Goal: Check status: Check status

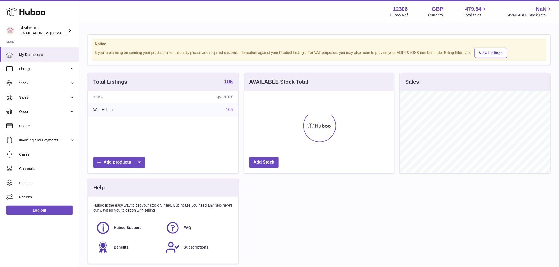
scroll to position [82, 150]
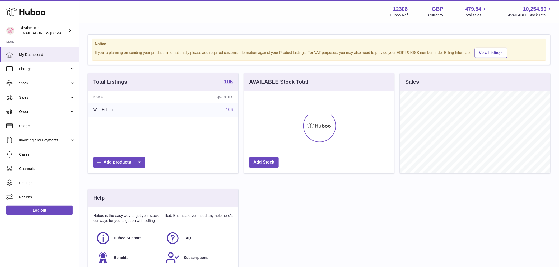
drag, startPoint x: 35, startPoint y: 84, endPoint x: 45, endPoint y: 104, distance: 22.6
click at [35, 84] on span "Stock" at bounding box center [44, 83] width 50 height 5
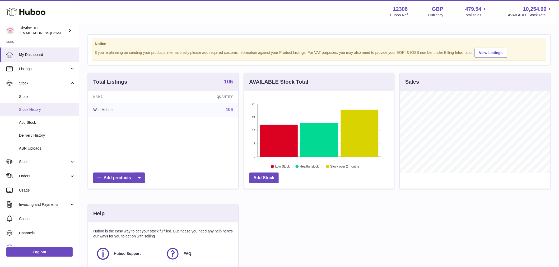
click at [43, 113] on link "Stock History" at bounding box center [39, 109] width 79 height 13
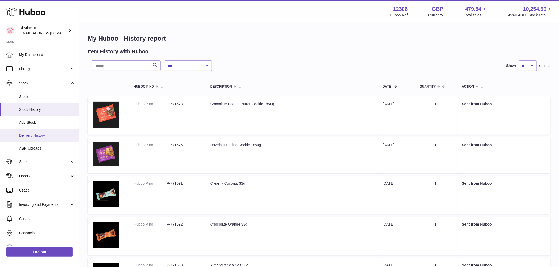
click at [35, 132] on link "Delivery History" at bounding box center [39, 135] width 79 height 13
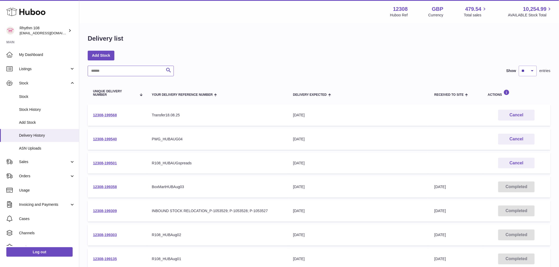
click at [122, 71] on input "text" at bounding box center [131, 71] width 86 height 11
paste input "**********"
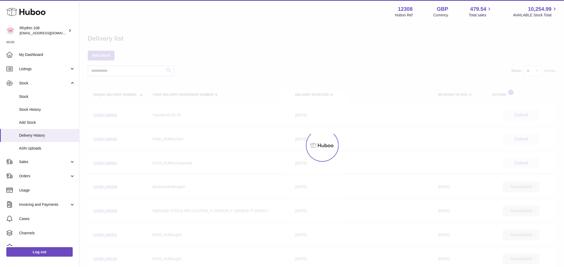
type input "**********"
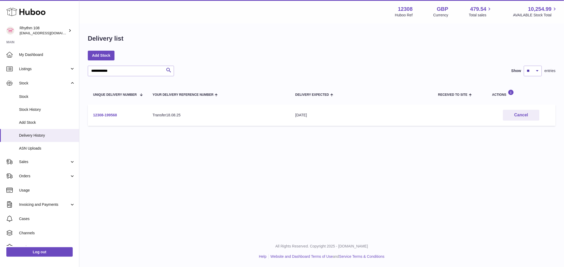
click at [104, 114] on link "12308-199568" at bounding box center [105, 115] width 24 height 4
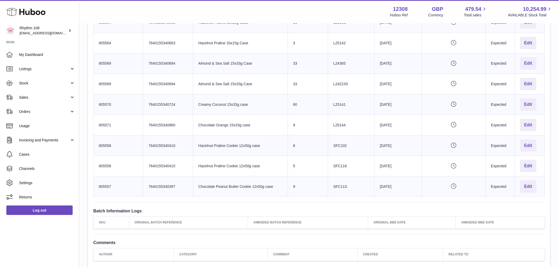
scroll to position [176, 0]
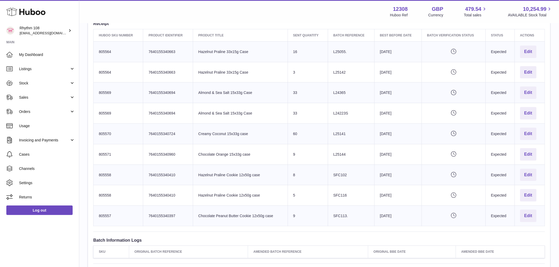
click at [224, 53] on td "Product title Hazelnut Praline 33x15g Case" at bounding box center [240, 51] width 95 height 21
click at [234, 76] on td "Product title Hazelnut Praline 33x15g Case" at bounding box center [240, 72] width 95 height 21
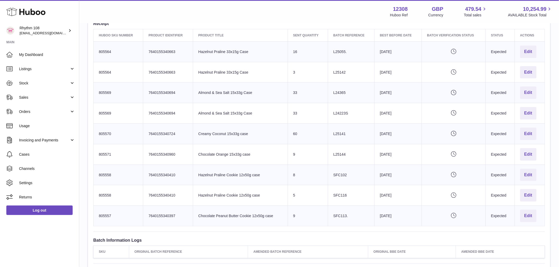
click at [233, 68] on td "Product title Hazelnut Praline 33x15g Case" at bounding box center [240, 72] width 95 height 21
click at [229, 52] on td "Product title Hazelnut Praline 33x15g Case" at bounding box center [240, 51] width 95 height 21
click at [231, 53] on td "Product title Hazelnut Praline 33x15g Case" at bounding box center [240, 51] width 95 height 21
click at [234, 54] on td "Product title Hazelnut Praline 33x15g Case" at bounding box center [240, 51] width 95 height 21
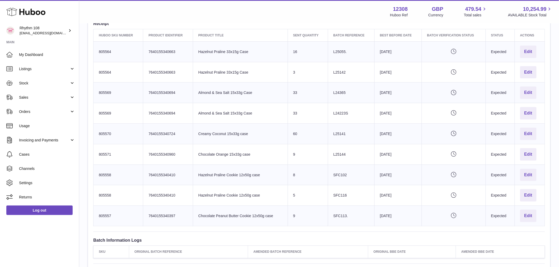
click at [238, 49] on td "Product title Hazelnut Praline 33x15g Case" at bounding box center [240, 51] width 95 height 21
click at [239, 51] on td "Product title Hazelnut Praline 33x15g Case" at bounding box center [240, 51] width 95 height 21
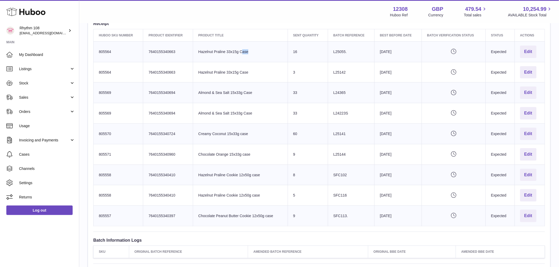
click at [240, 51] on td "Product title Hazelnut Praline 33x15g Case" at bounding box center [240, 51] width 95 height 21
click at [239, 49] on td "Product title Hazelnut Praline 33x15g Case" at bounding box center [240, 51] width 95 height 21
click at [226, 67] on td "Product title Hazelnut Praline 33x15g Case" at bounding box center [240, 72] width 95 height 21
click at [230, 72] on td "Product title Hazelnut Praline 33x15g Case" at bounding box center [240, 72] width 95 height 21
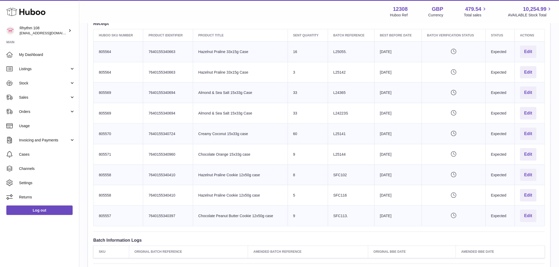
click at [229, 72] on td "Product title Hazelnut Praline 33x15g Case" at bounding box center [240, 72] width 95 height 21
click at [227, 95] on td "Product title Almond & Sea Salt 15x33g Case" at bounding box center [240, 93] width 95 height 21
click at [228, 94] on td "Product title Almond & Sea Salt 15x33g Case" at bounding box center [240, 93] width 95 height 21
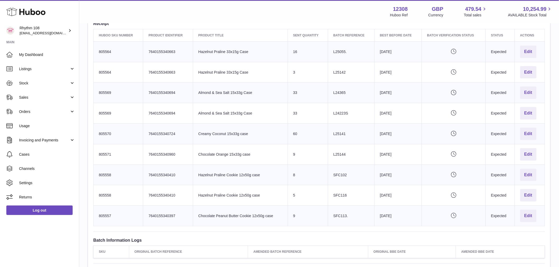
click at [228, 119] on td "Product title Almond & Sea Salt 15x33g Case" at bounding box center [240, 113] width 95 height 21
drag, startPoint x: 228, startPoint y: 119, endPoint x: 231, endPoint y: 115, distance: 4.9
click at [229, 119] on td "Product title Almond & Sea Salt 15x33g Case" at bounding box center [240, 113] width 95 height 21
click at [231, 115] on td "Product title Almond & Sea Salt 15x33g Case" at bounding box center [240, 113] width 95 height 21
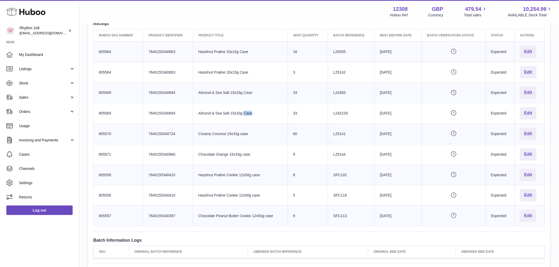
click at [231, 115] on td "Product title Almond & Sea Salt 15x33g Case" at bounding box center [240, 113] width 95 height 21
click at [231, 121] on td "Product title Almond & Sea Salt 15x33g Case" at bounding box center [240, 113] width 95 height 21
click at [219, 136] on td "Product title Creamy Coconut 15x33g case" at bounding box center [240, 134] width 95 height 21
click at [219, 135] on td "Product title Creamy Coconut 15x33g case" at bounding box center [240, 134] width 95 height 21
click at [219, 136] on td "Product title Creamy Coconut 15x33g case" at bounding box center [240, 134] width 95 height 21
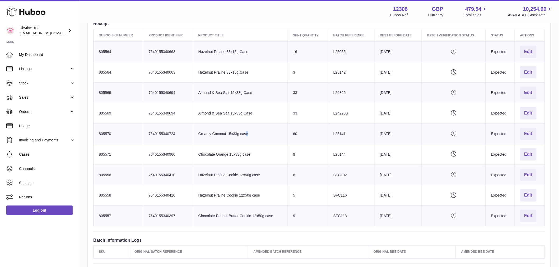
click at [219, 136] on td "Product title Creamy Coconut 15x33g case" at bounding box center [240, 134] width 95 height 21
click at [220, 159] on td "Product title Chocolate Orange 15x33g case" at bounding box center [240, 154] width 95 height 21
click at [221, 160] on td "Product title Chocolate Orange 15x33g case" at bounding box center [240, 154] width 95 height 21
click at [220, 161] on td "Product title Chocolate Orange 15x33g case" at bounding box center [240, 154] width 95 height 21
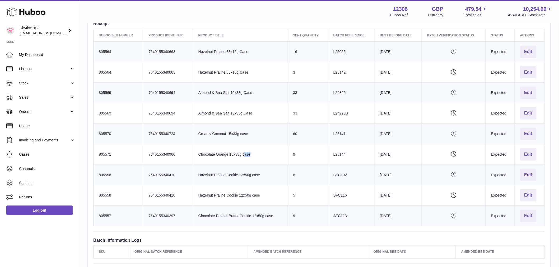
drag, startPoint x: 220, startPoint y: 161, endPoint x: 225, endPoint y: 163, distance: 4.9
click at [221, 161] on td "Product title Chocolate Orange 15x33g case" at bounding box center [240, 154] width 95 height 21
click at [243, 211] on td "Product title Chocolate Peanut Butter Cookie 12x50g case" at bounding box center [240, 216] width 95 height 21
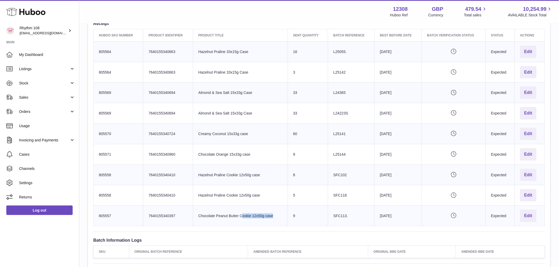
click at [243, 211] on td "Product title Chocolate Peanut Butter Cookie 12x50g case" at bounding box center [240, 216] width 95 height 21
click at [212, 129] on td "Product title Creamy Coconut 15x33g case" at bounding box center [240, 134] width 95 height 21
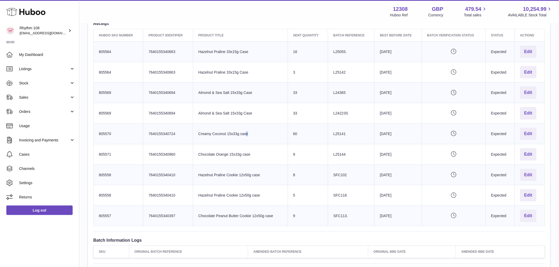
drag, startPoint x: 117, startPoint y: 159, endPoint x: 123, endPoint y: 201, distance: 42.7
click at [123, 201] on tbody "Huboo SKU Number 805564 Client Identifier 7640155340663 Product title Hazelnut …" at bounding box center [320, 133] width 452 height 185
click at [129, 204] on td "Huboo SKU Number 805558" at bounding box center [119, 195] width 50 height 21
click at [135, 217] on td "Huboo SKU Number 805557" at bounding box center [119, 216] width 50 height 21
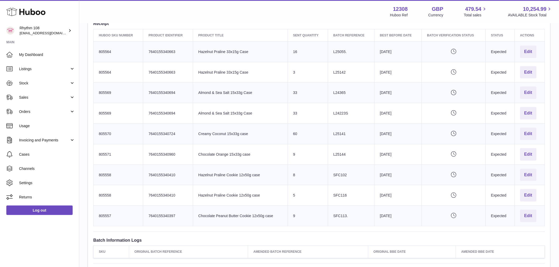
click at [126, 171] on td "Huboo SKU Number 805558" at bounding box center [119, 175] width 50 height 21
click at [131, 156] on td "Huboo SKU Number 805571" at bounding box center [119, 154] width 50 height 21
drag, startPoint x: 124, startPoint y: 137, endPoint x: 117, endPoint y: 105, distance: 32.9
click at [120, 122] on tbody "Huboo SKU Number 805564 Client Identifier 7640155340663 Product title Hazelnut …" at bounding box center [320, 133] width 452 height 185
click at [120, 48] on td "Huboo SKU Number 805564" at bounding box center [119, 51] width 50 height 21
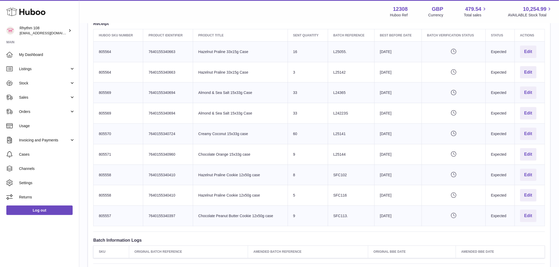
drag, startPoint x: 22, startPoint y: 100, endPoint x: 30, endPoint y: 108, distance: 11.6
click at [22, 100] on span "Sales" at bounding box center [44, 97] width 50 height 5
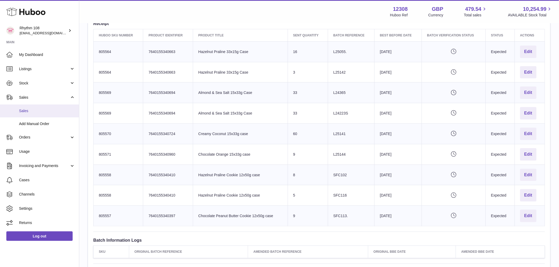
click at [32, 108] on link "Sales" at bounding box center [39, 111] width 79 height 13
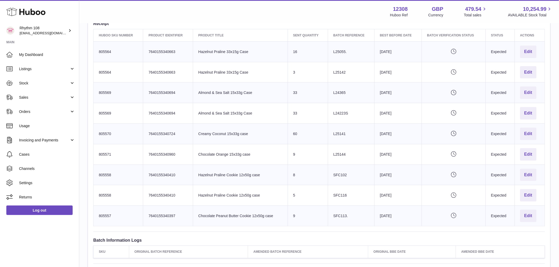
click at [108, 72] on td "Huboo SKU Number 805564" at bounding box center [119, 72] width 50 height 21
copy td "805564"
click at [104, 50] on td "Huboo SKU Number 805564" at bounding box center [119, 51] width 50 height 21
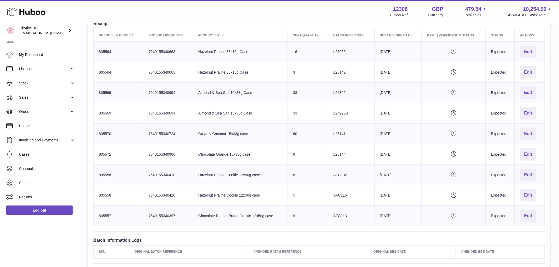
click at [104, 50] on td "Huboo SKU Number 805564" at bounding box center [119, 51] width 50 height 21
click at [234, 93] on td "Product title Almond & Sea Salt 15x33g Case" at bounding box center [240, 93] width 95 height 21
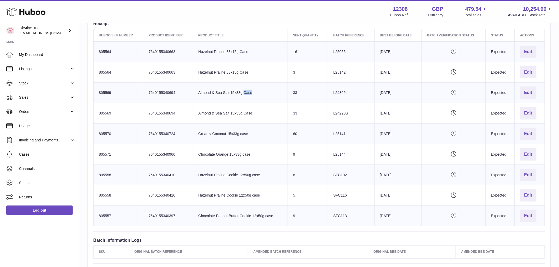
click at [234, 93] on td "Product title Almond & Sea Salt 15x33g Case" at bounding box center [240, 93] width 95 height 21
click at [303, 110] on td "Sent Quantity 33" at bounding box center [308, 113] width 40 height 21
click at [288, 87] on td "Product title Almond & Sea Salt 15x33g Case" at bounding box center [240, 93] width 95 height 21
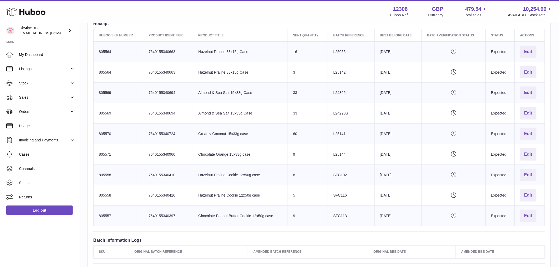
click at [288, 87] on td "Product title Almond & Sea Salt 15x33g Case" at bounding box center [240, 93] width 95 height 21
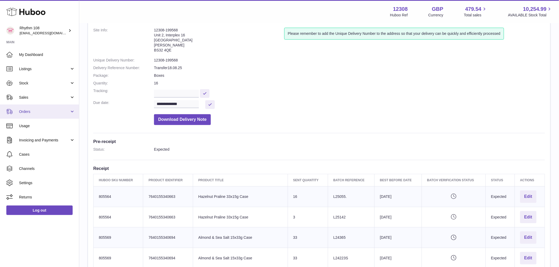
scroll to position [29, 0]
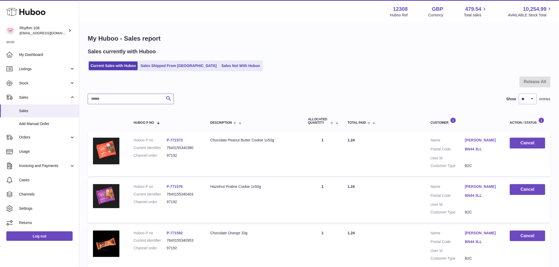
click at [135, 98] on input "text" at bounding box center [131, 99] width 86 height 11
paste input "**********"
type input "**********"
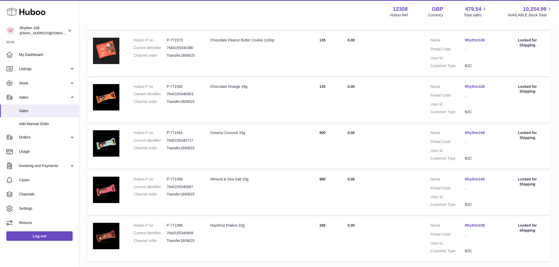
scroll to position [185, 0]
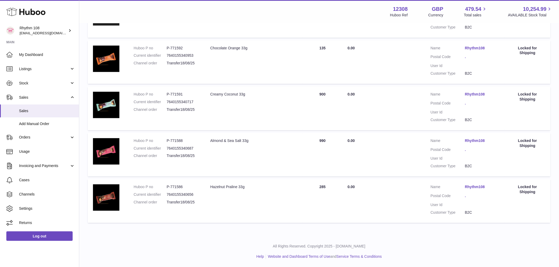
click at [466, 186] on link "Rhythm108" at bounding box center [482, 187] width 34 height 5
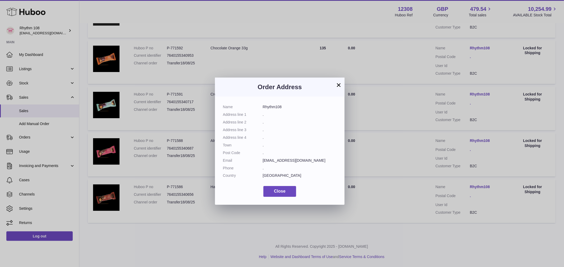
drag, startPoint x: 283, startPoint y: 106, endPoint x: 256, endPoint y: 105, distance: 27.0
click at [256, 105] on dl "Name Rhythm108 Address line 1 . Address line 2 . Address line 3 . Address line …" at bounding box center [280, 143] width 114 height 76
copy dl "Rhythm108"
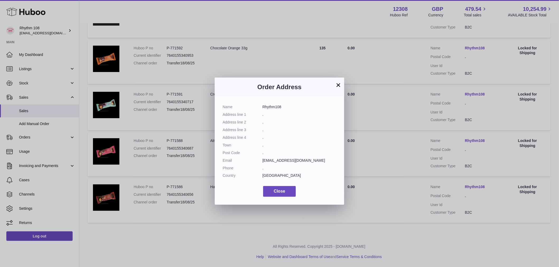
click at [275, 49] on div "× Order Address Name Rhythm108 Address line 1 . Address line 2 . Address line 3…" at bounding box center [279, 141] width 559 height 267
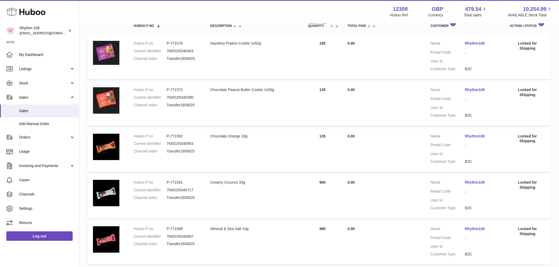
scroll to position [38, 0]
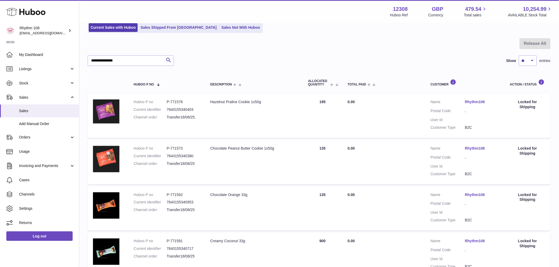
click at [478, 101] on link "Rhythm108" at bounding box center [482, 102] width 34 height 5
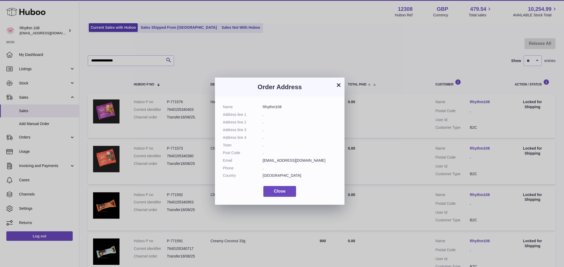
drag, startPoint x: 285, startPoint y: 109, endPoint x: 262, endPoint y: 108, distance: 22.2
click at [263, 108] on dd "Rhythm108" at bounding box center [300, 107] width 74 height 5
drag, startPoint x: 264, startPoint y: 108, endPoint x: 267, endPoint y: 108, distance: 3.2
copy dd "Rhythm108"
click at [338, 86] on button "×" at bounding box center [338, 85] width 6 height 6
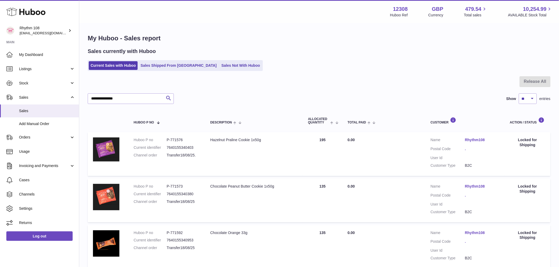
scroll to position [0, 0]
click at [526, 143] on div "Locked for Shipping" at bounding box center [527, 143] width 35 height 10
